Goal: Information Seeking & Learning: Learn about a topic

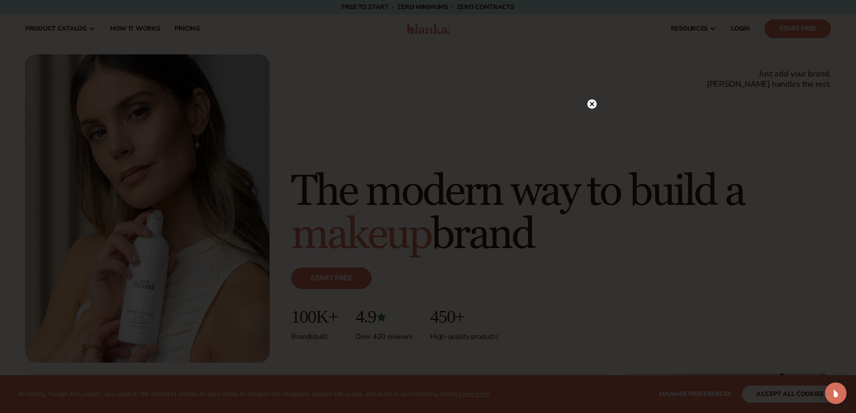
click at [588, 100] on icon at bounding box center [591, 103] width 9 height 9
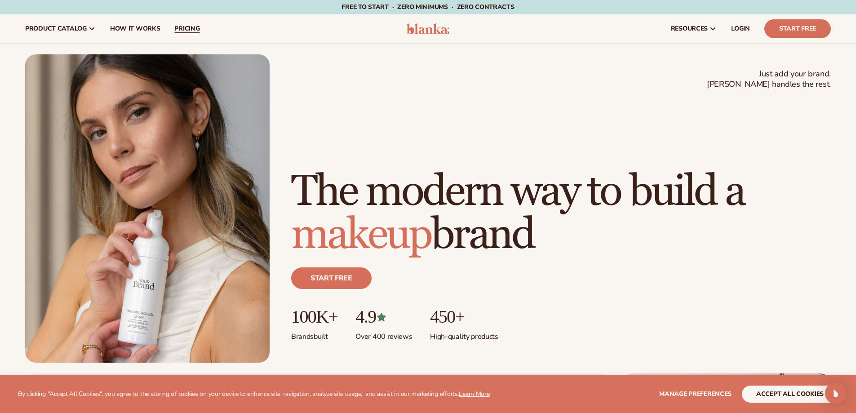
click at [177, 35] on link "pricing" at bounding box center [187, 28] width 40 height 29
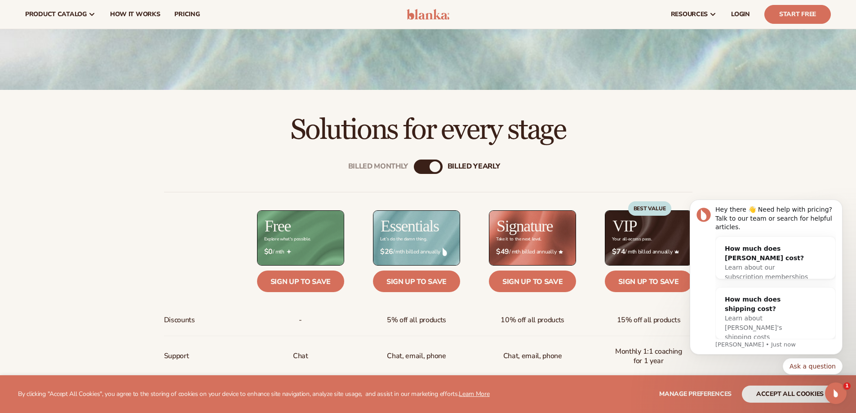
scroll to position [180, 0]
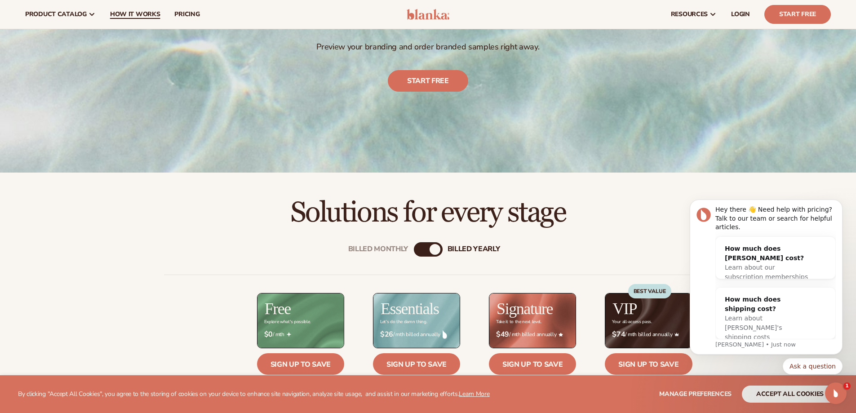
click at [128, 15] on span "How It Works" at bounding box center [135, 14] width 50 height 7
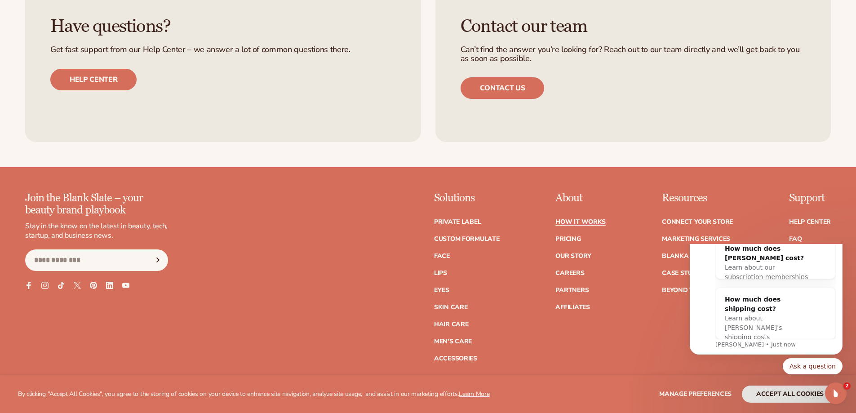
scroll to position [2246, 0]
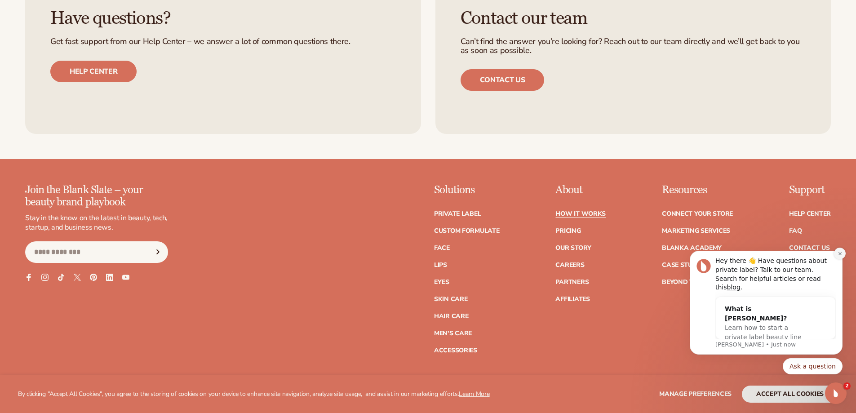
click at [839, 256] on icon "Dismiss notification" at bounding box center [839, 253] width 5 height 5
